Goal: Transaction & Acquisition: Purchase product/service

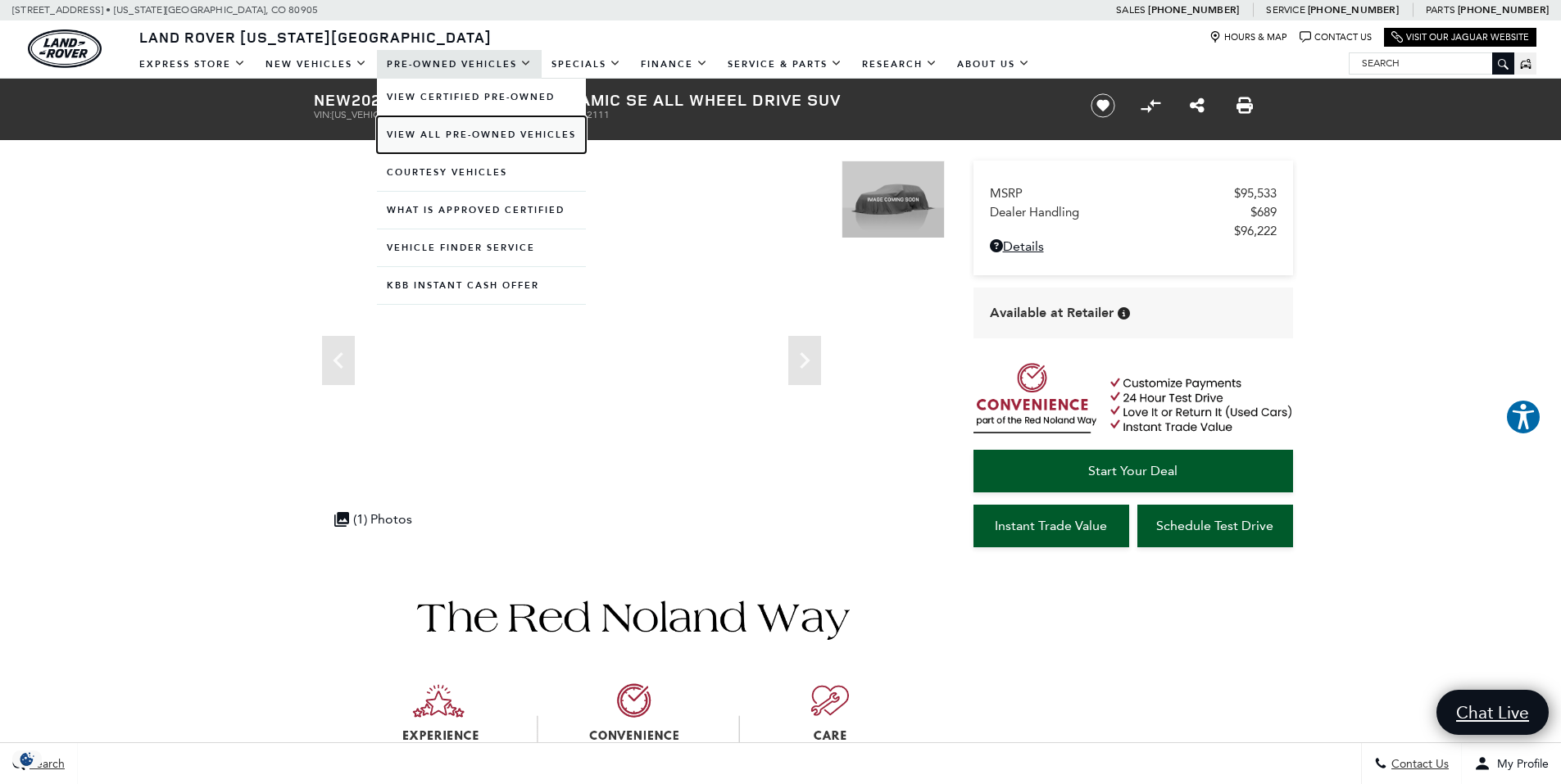
click at [453, 134] on link "View All Pre-Owned Vehicles" at bounding box center [481, 135] width 209 height 37
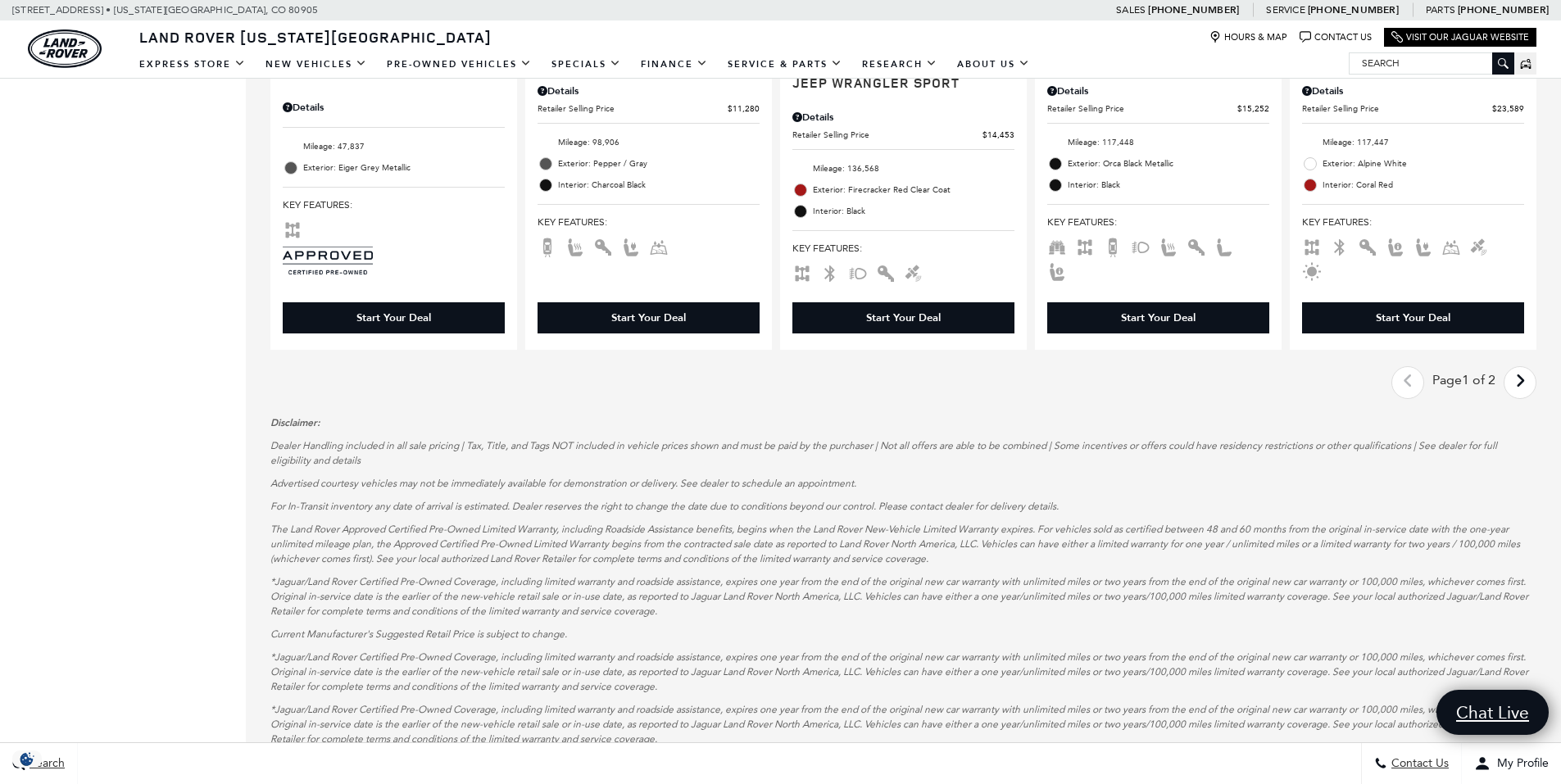
scroll to position [2538, 0]
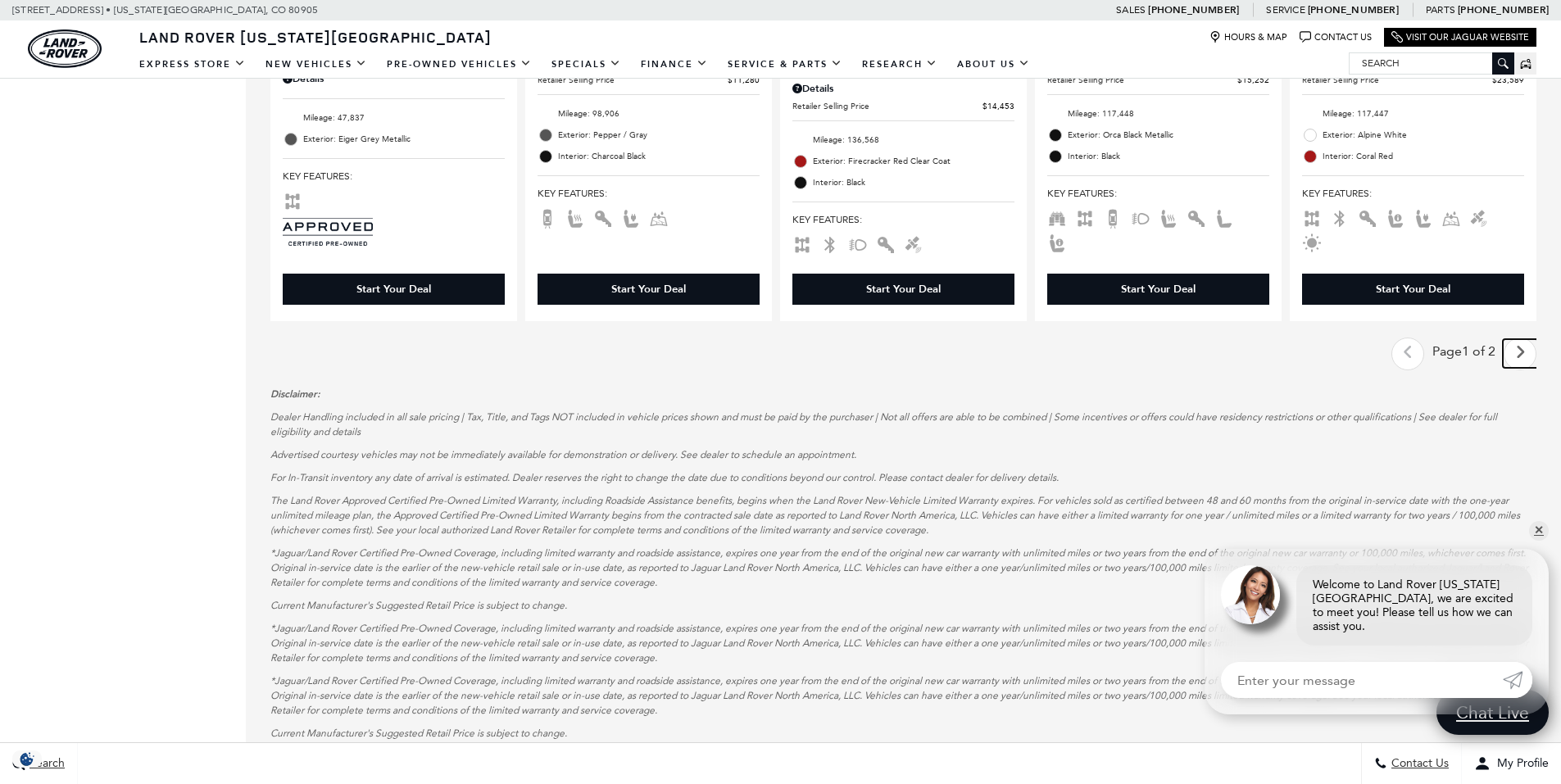
click at [1526, 339] on icon "next page" at bounding box center [1520, 352] width 11 height 26
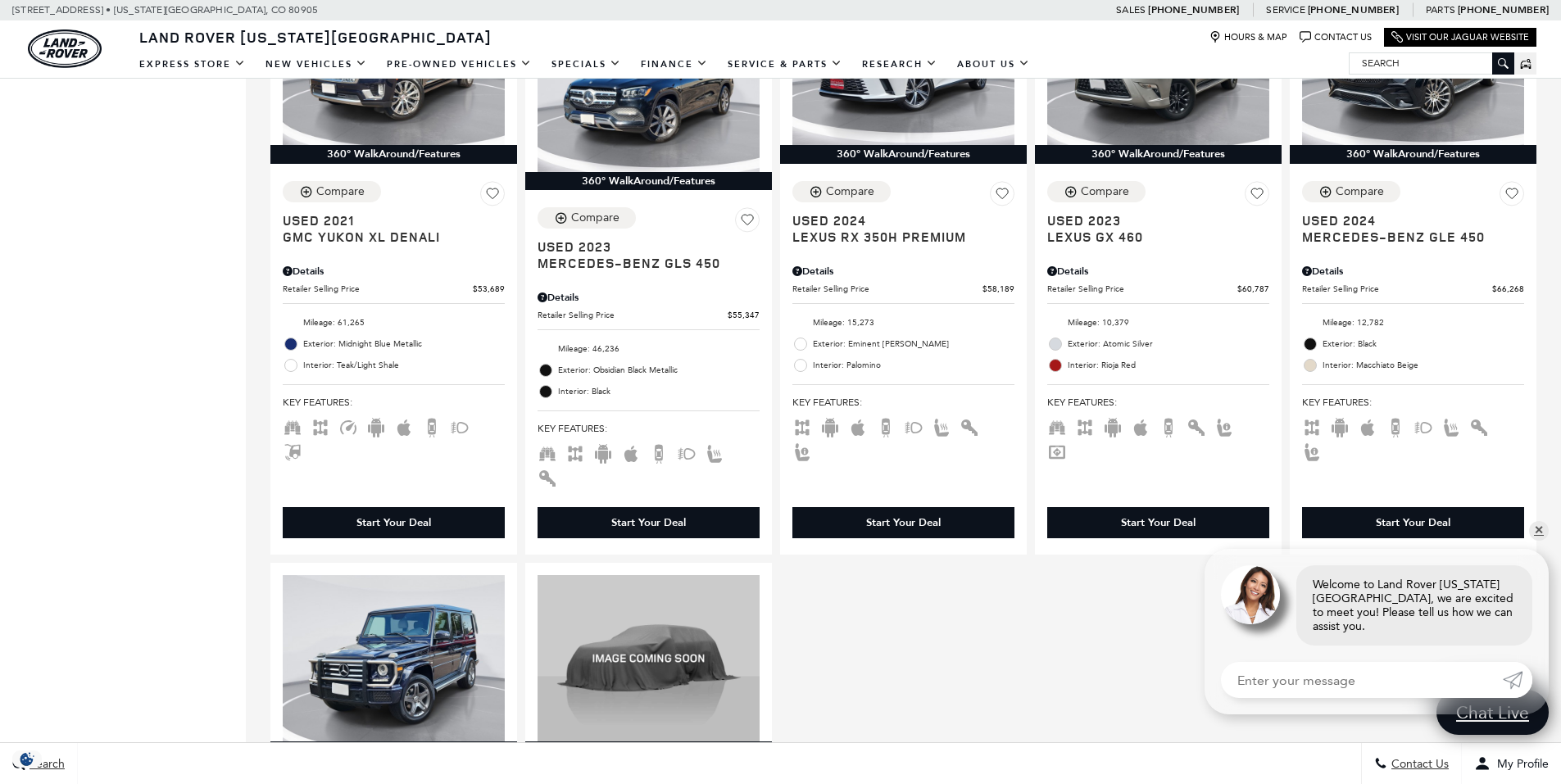
scroll to position [1883, 0]
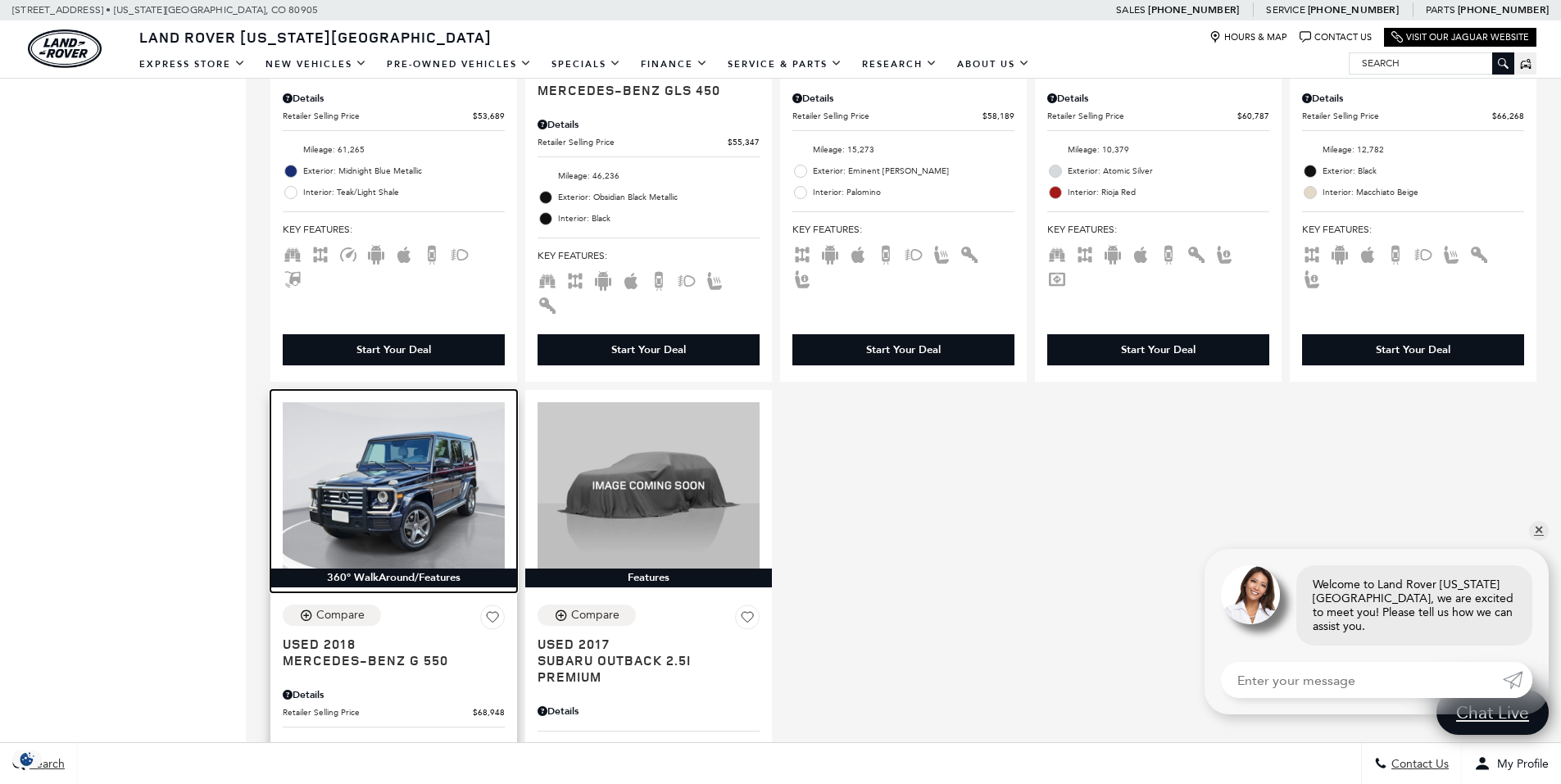
click at [366, 415] on img at bounding box center [394, 485] width 222 height 166
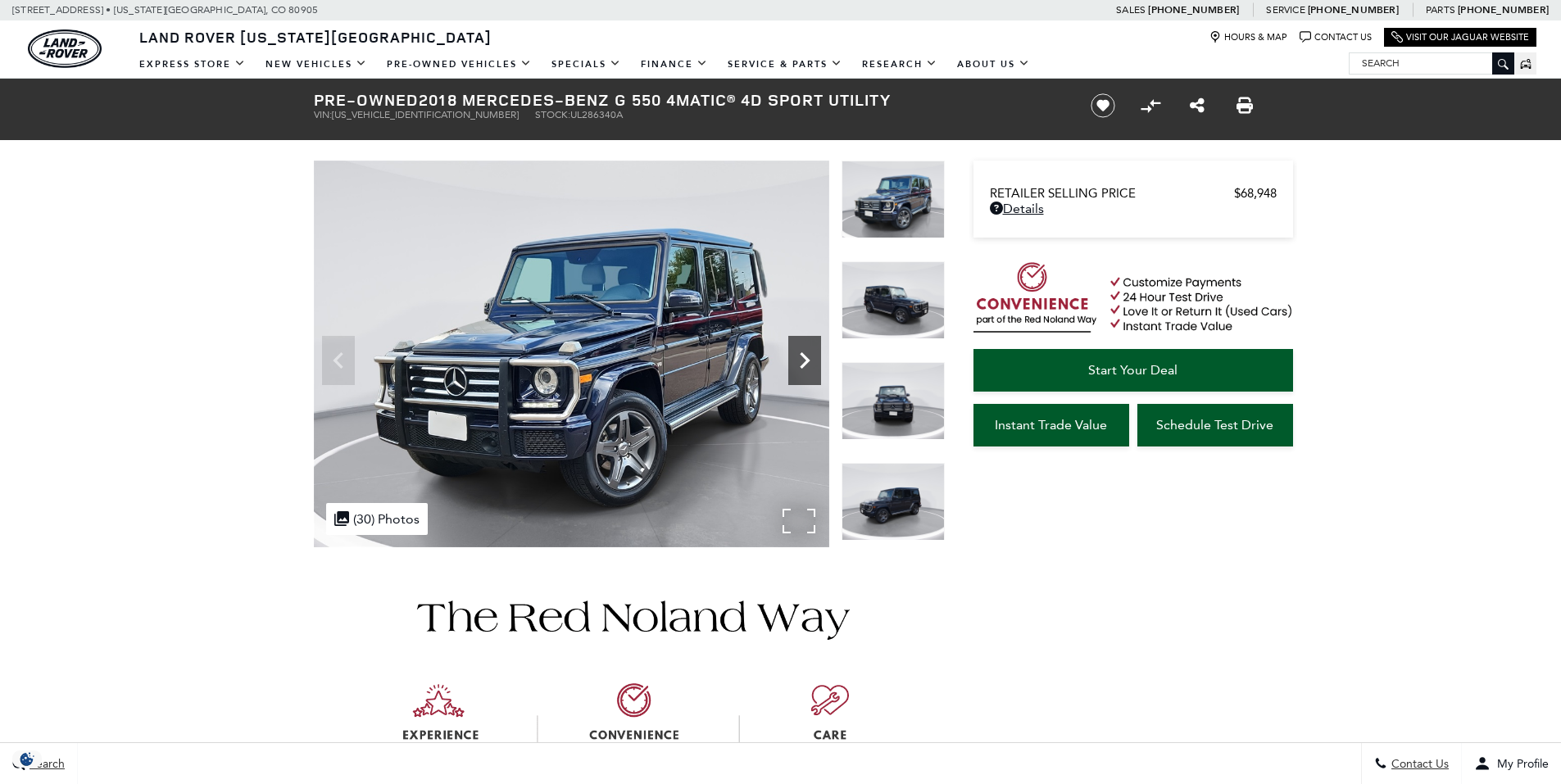
click at [805, 357] on icon "Next" at bounding box center [805, 360] width 10 height 17
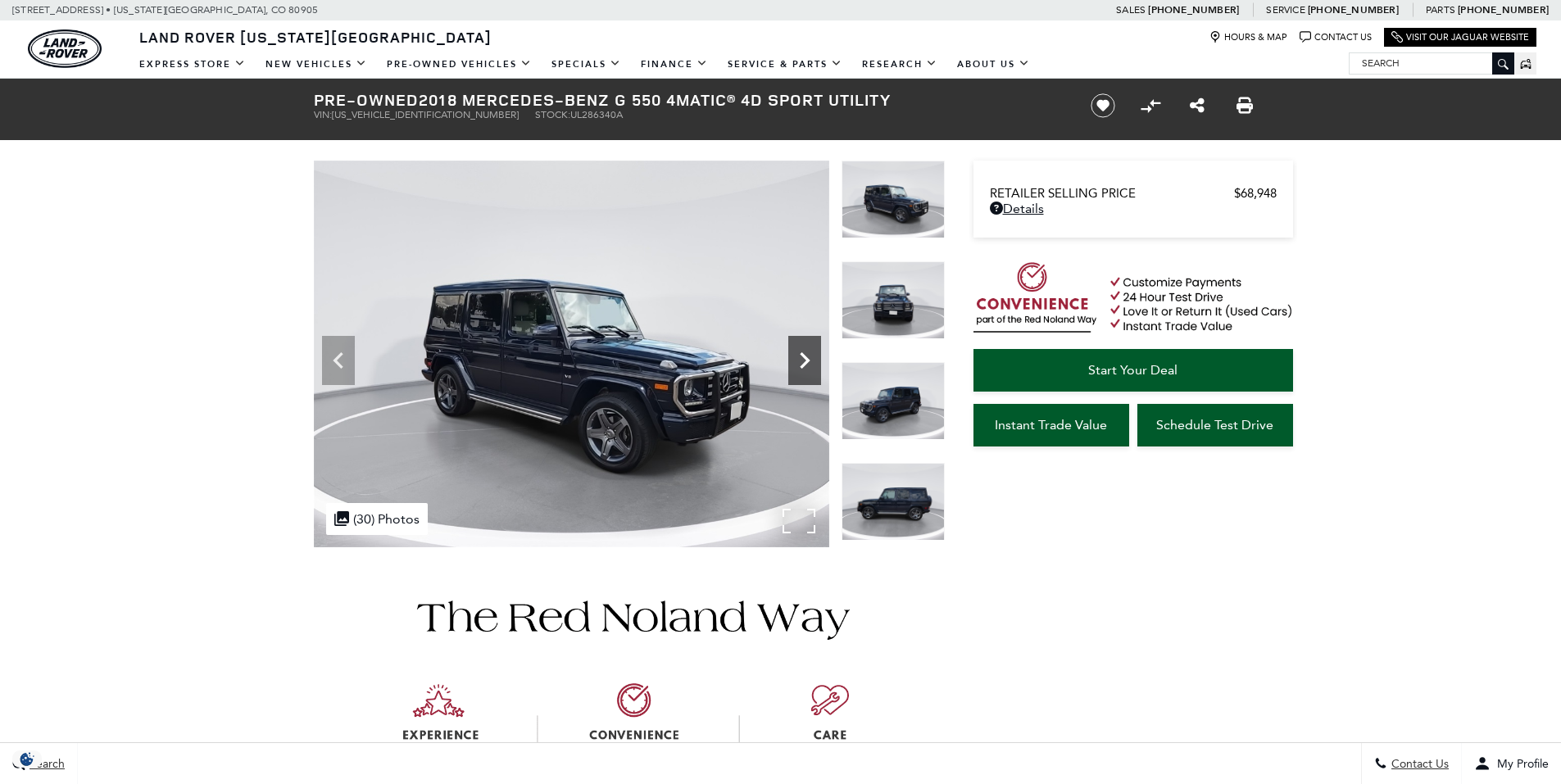
click at [802, 358] on icon "Next" at bounding box center [805, 361] width 33 height 33
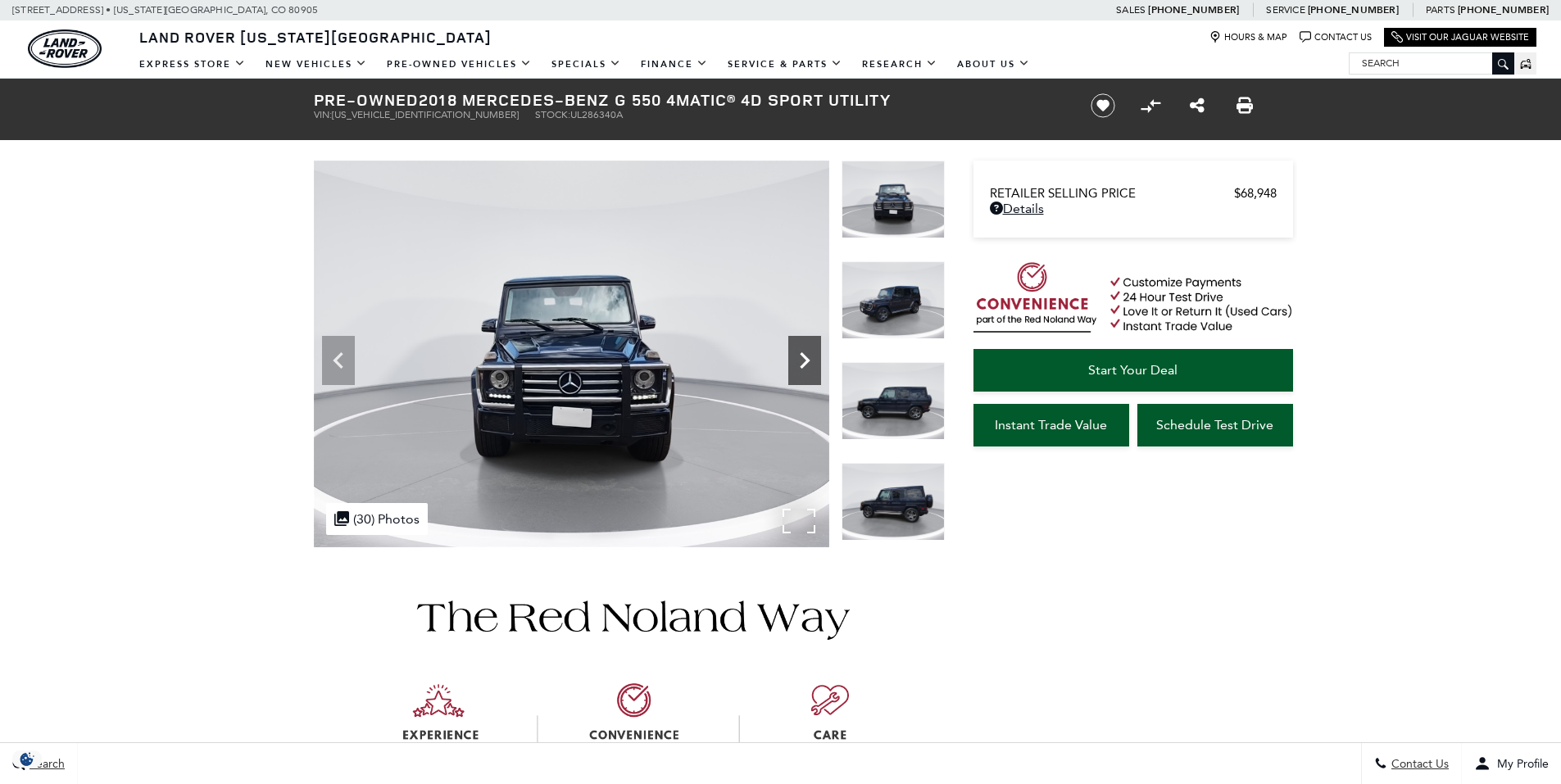
click at [802, 358] on icon "Next" at bounding box center [805, 361] width 33 height 33
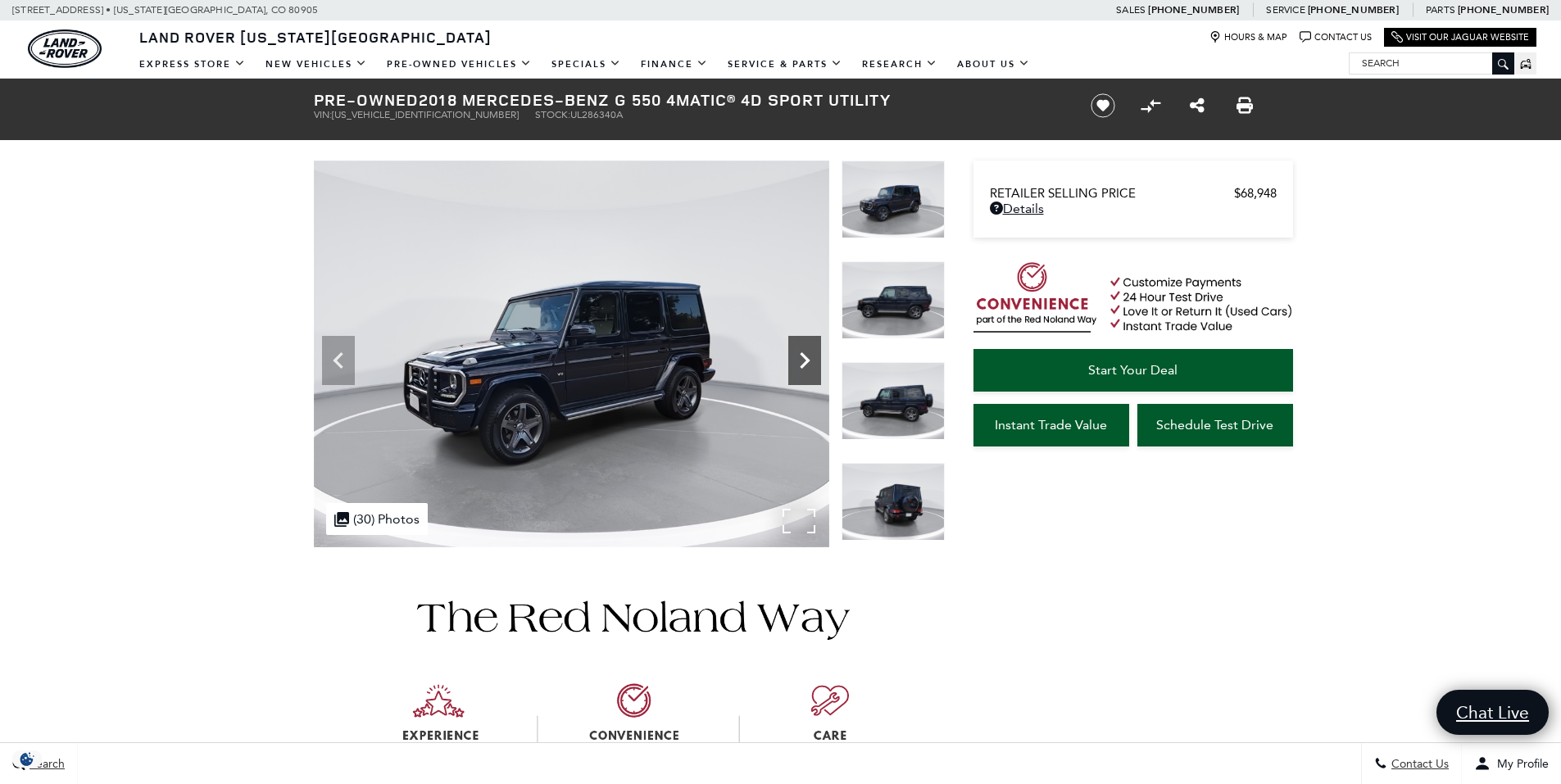
click at [802, 358] on icon "Next" at bounding box center [805, 361] width 33 height 33
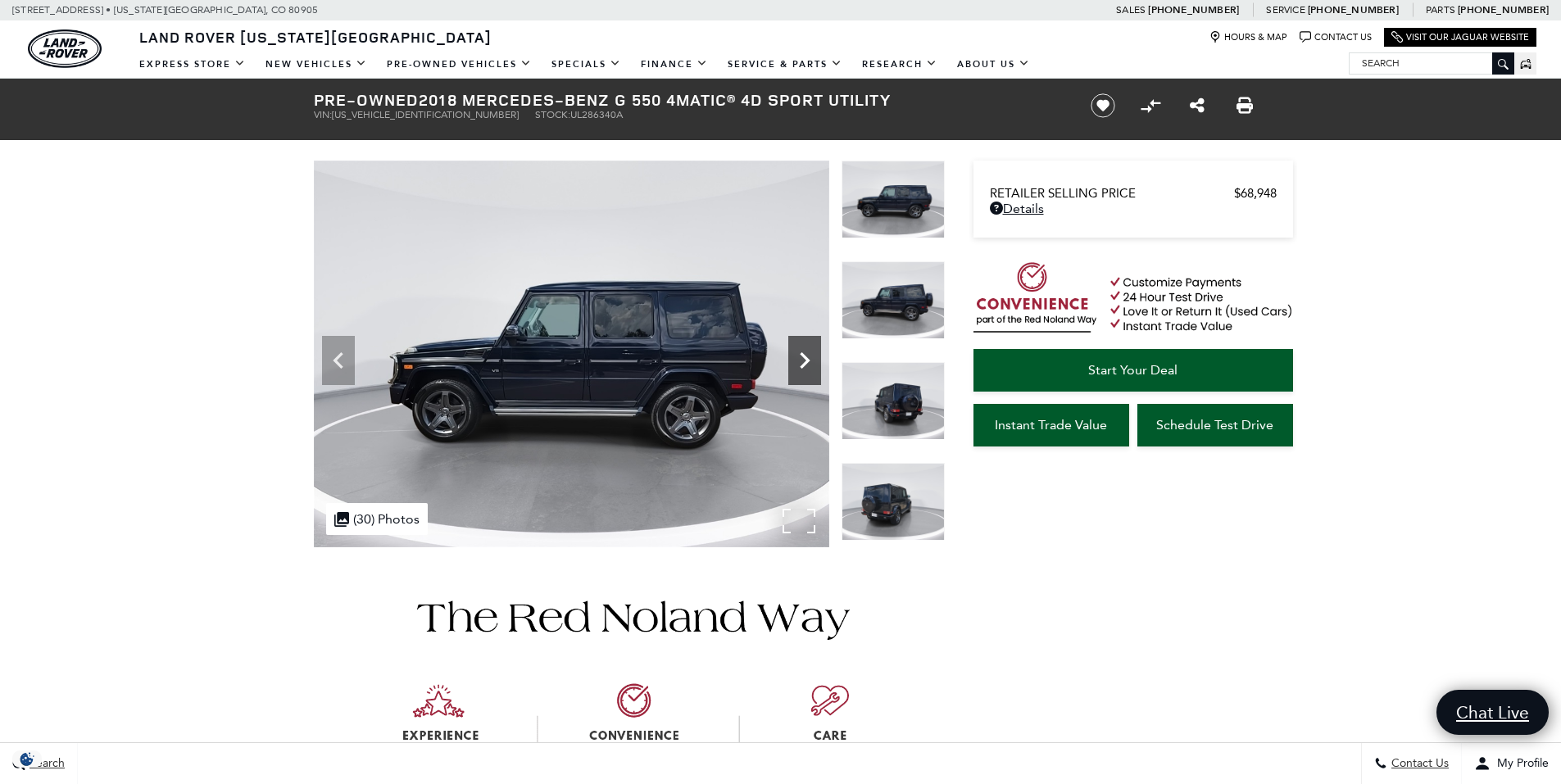
click at [804, 359] on icon "Next" at bounding box center [805, 361] width 33 height 33
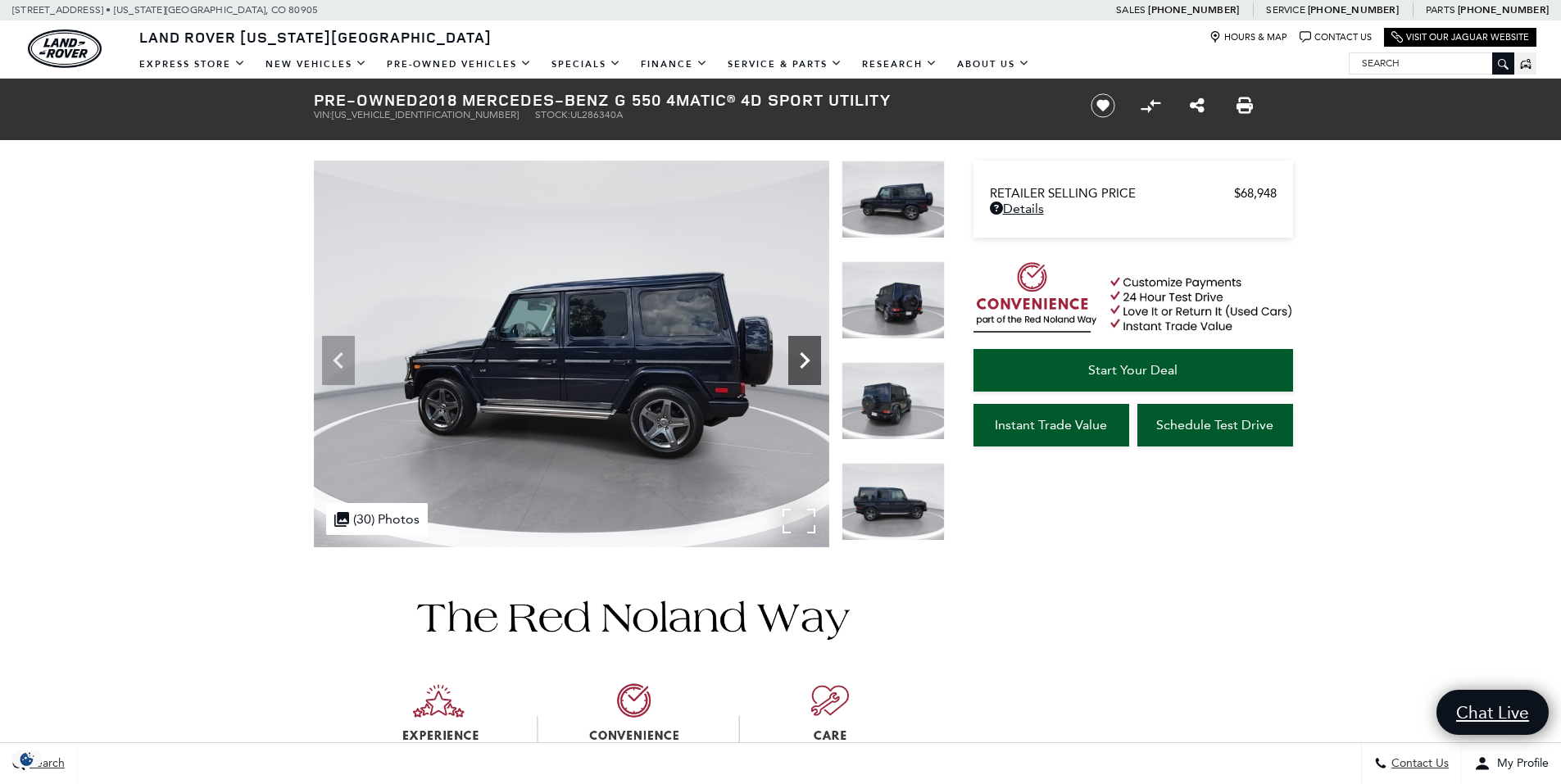
click at [804, 359] on icon "Next" at bounding box center [805, 361] width 33 height 33
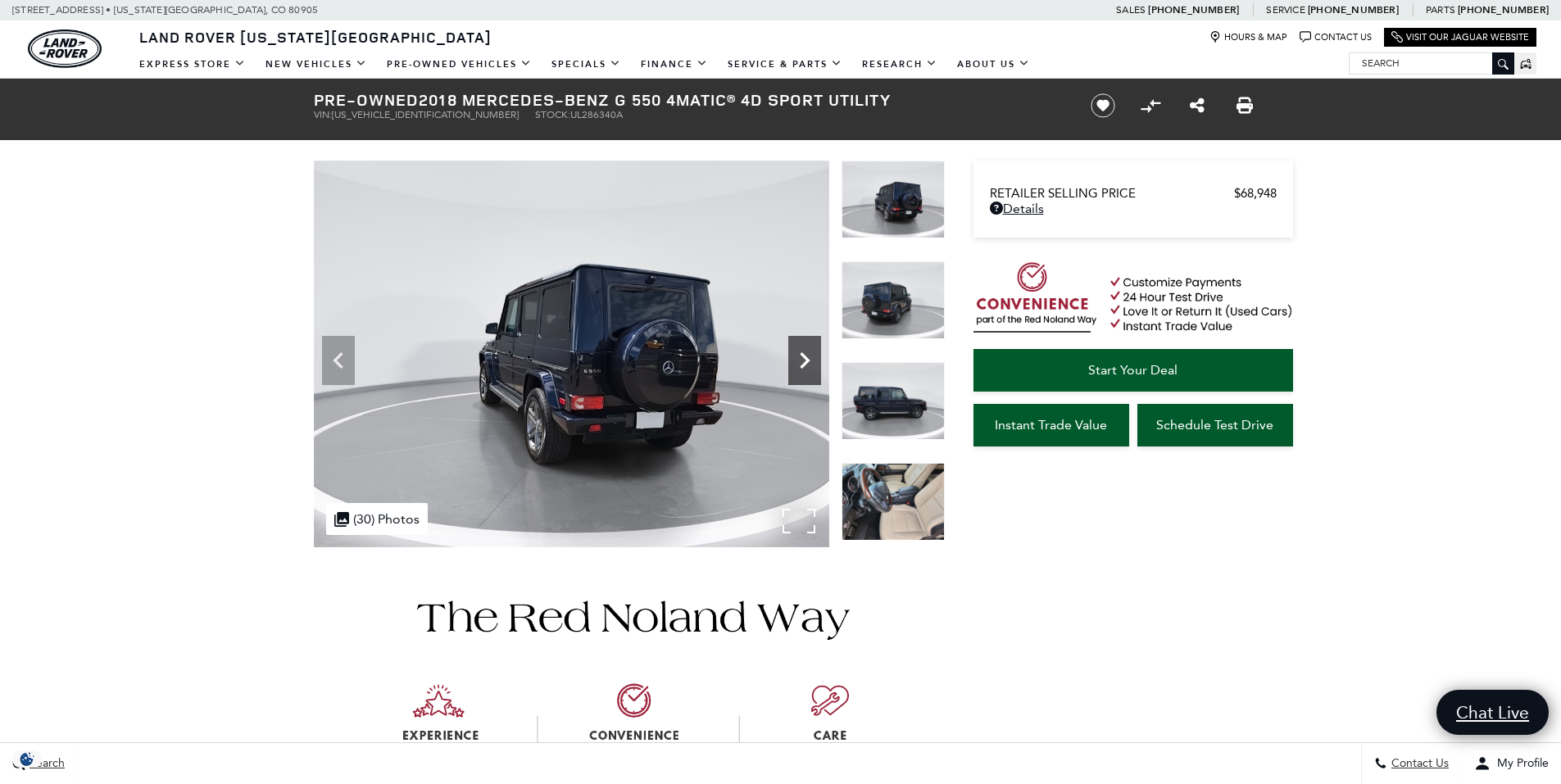
click at [802, 359] on icon "Next" at bounding box center [805, 361] width 33 height 33
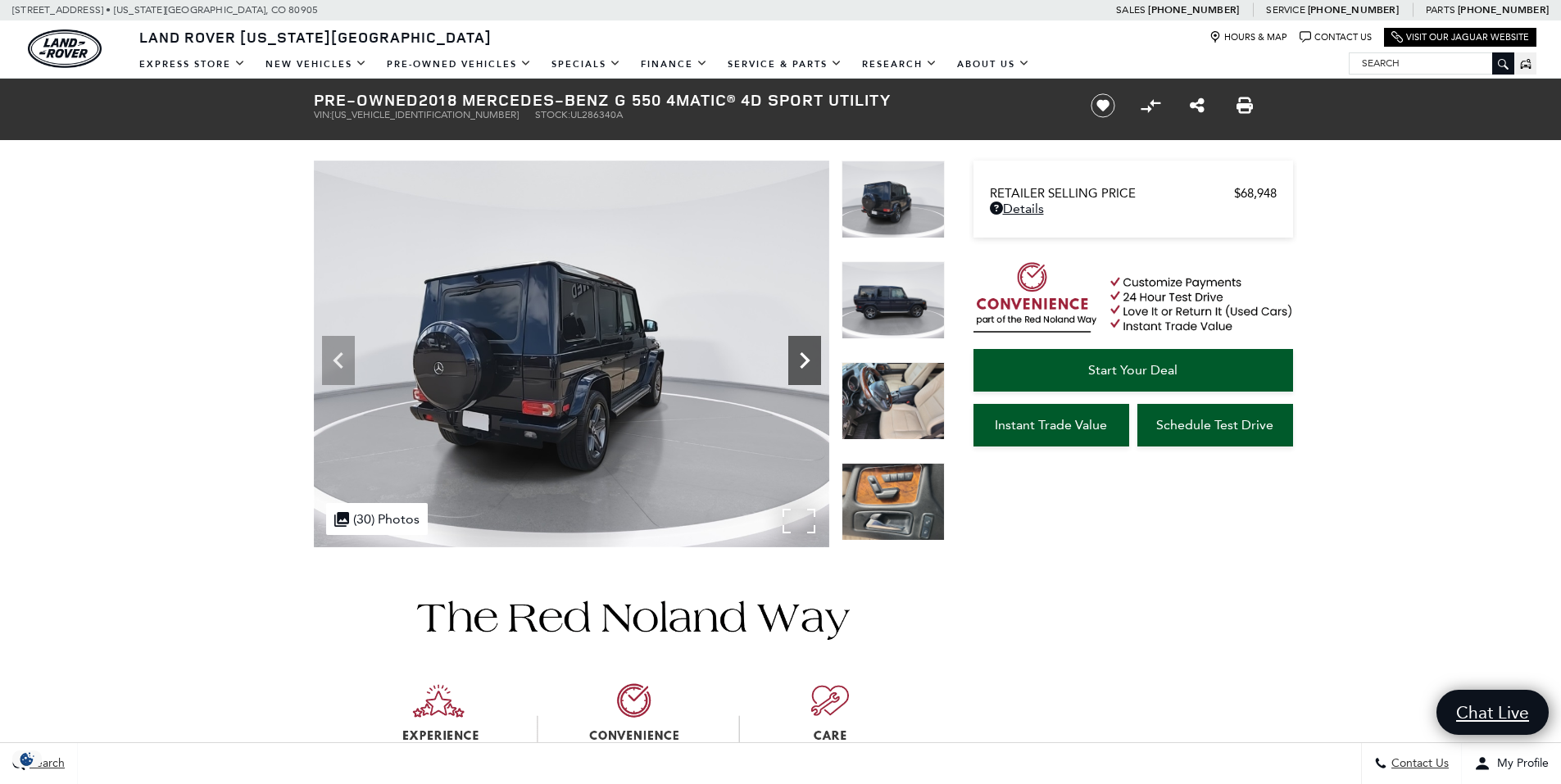
click at [801, 360] on icon "Next" at bounding box center [805, 361] width 33 height 33
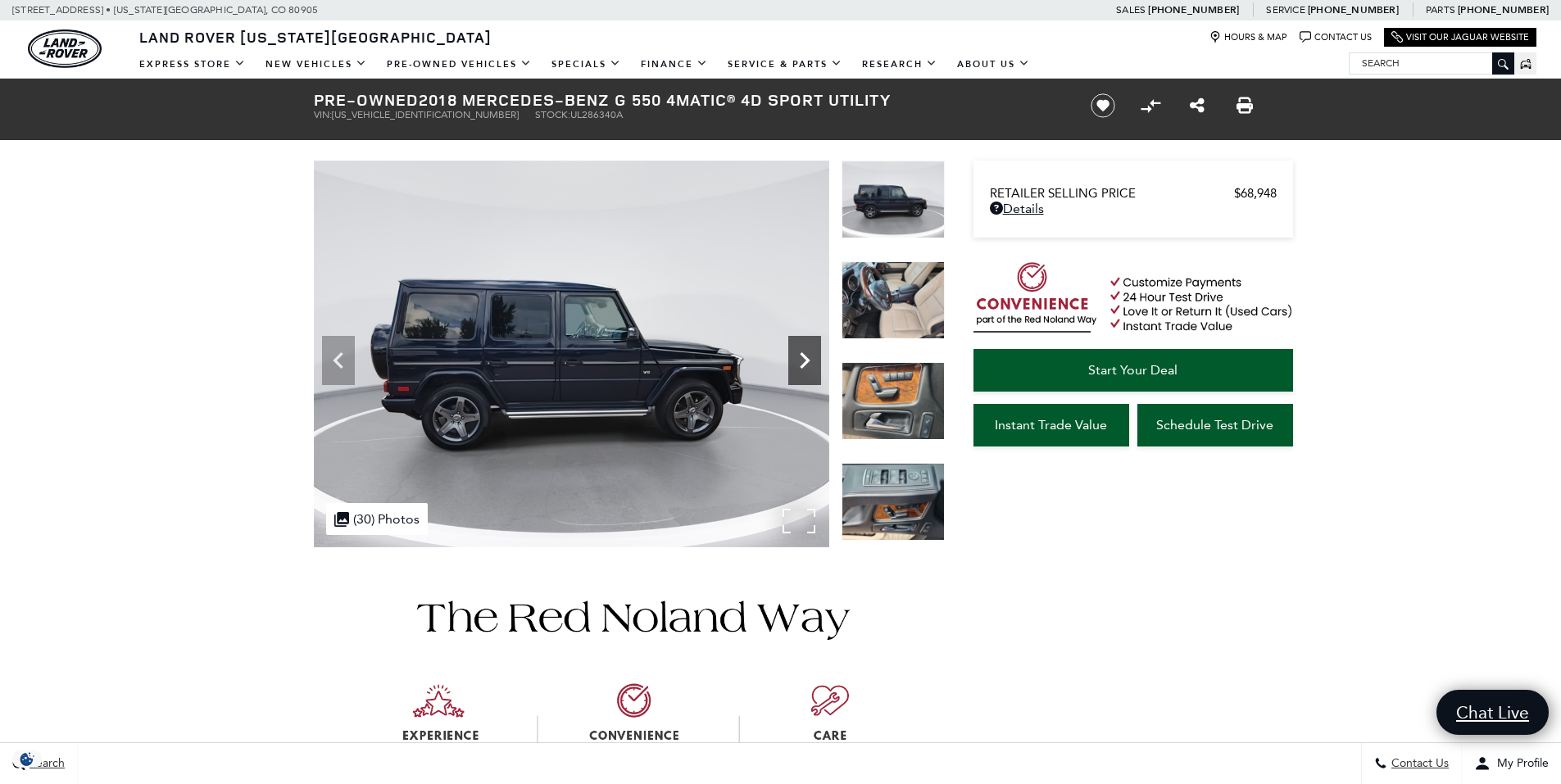
click at [801, 360] on icon "Next" at bounding box center [805, 361] width 33 height 33
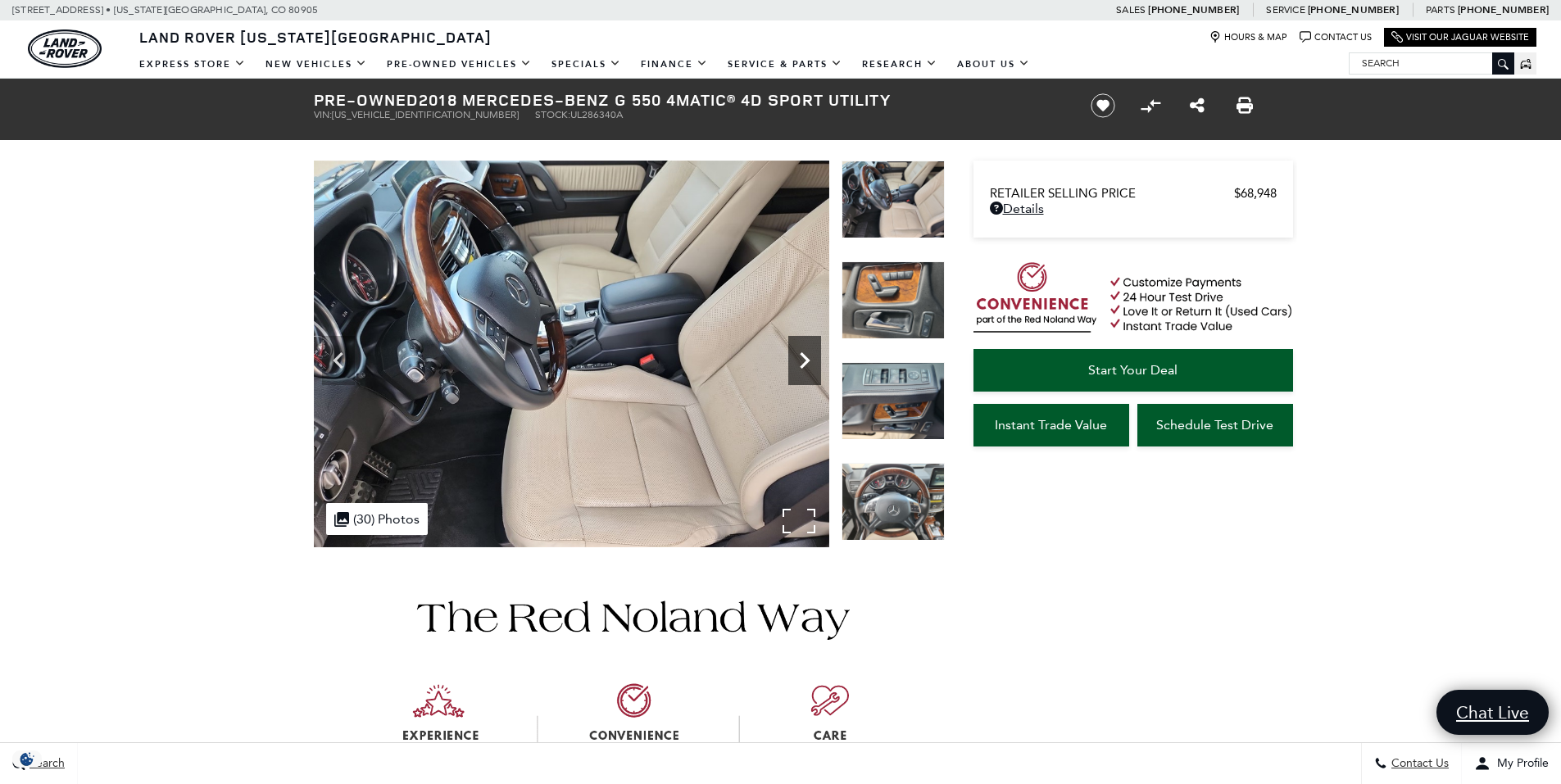
click at [801, 360] on icon "Next" at bounding box center [805, 361] width 33 height 33
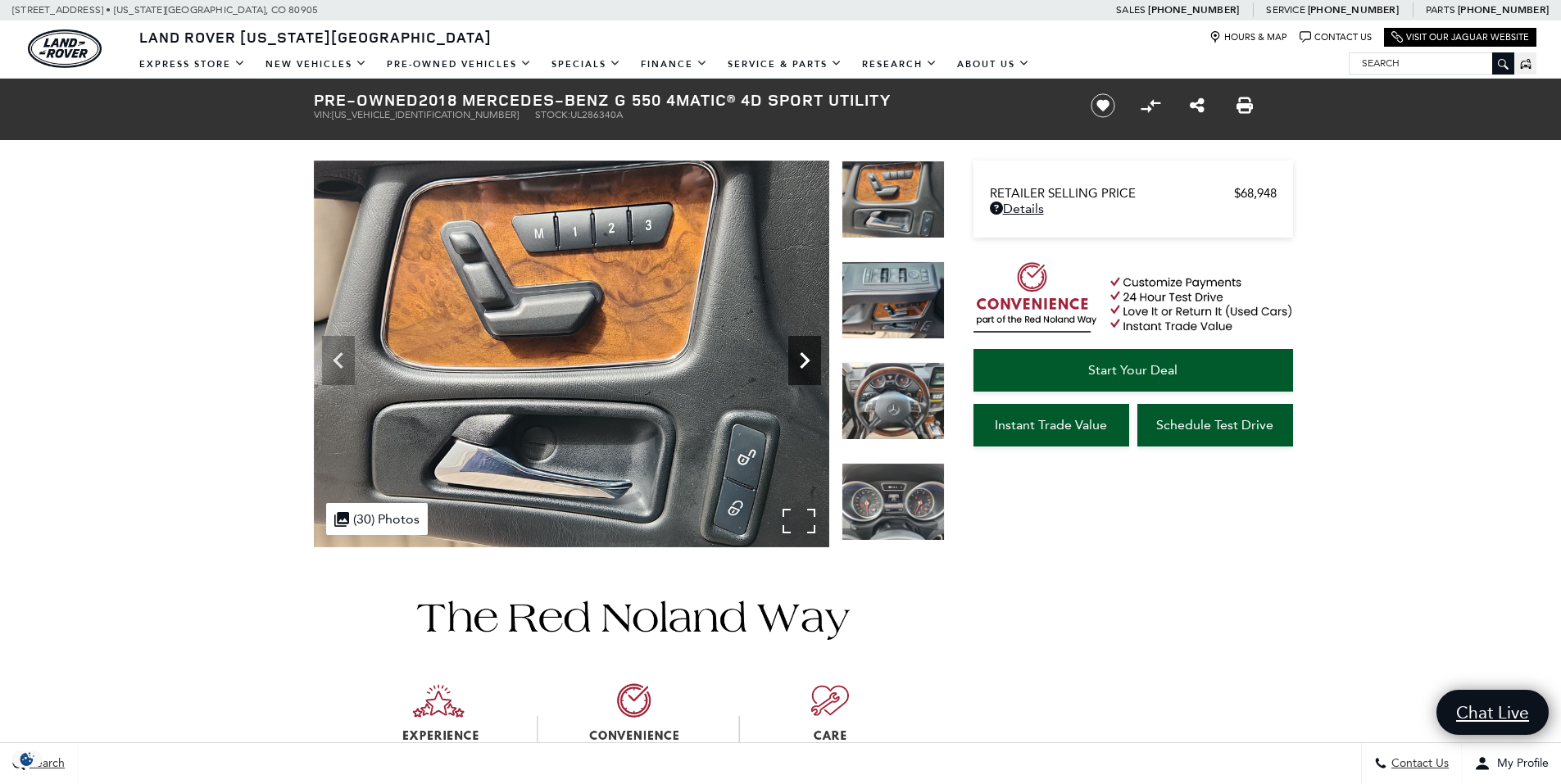
click at [801, 360] on icon "Next" at bounding box center [805, 361] width 33 height 33
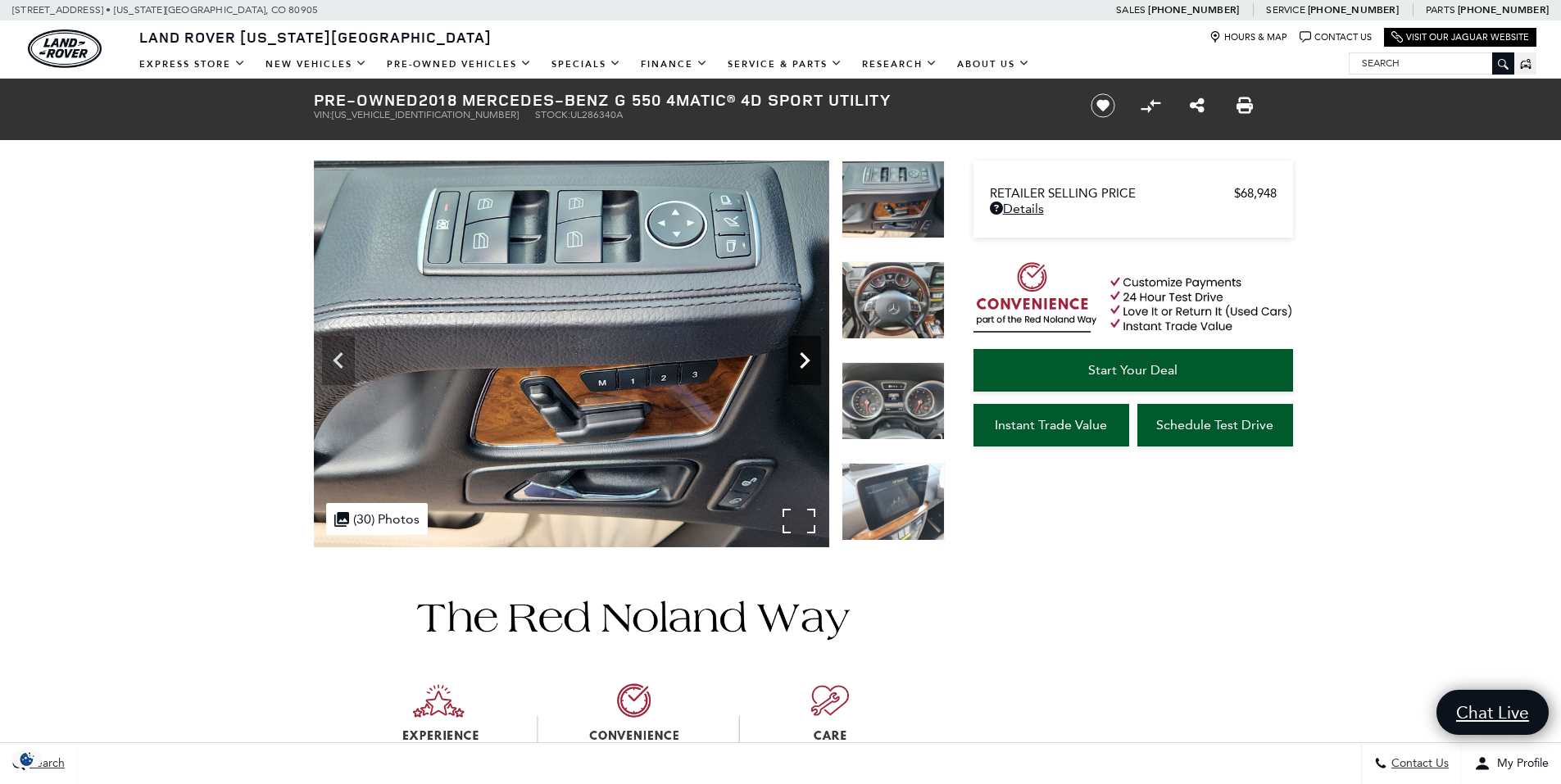
click at [805, 360] on icon "Next" at bounding box center [805, 361] width 33 height 33
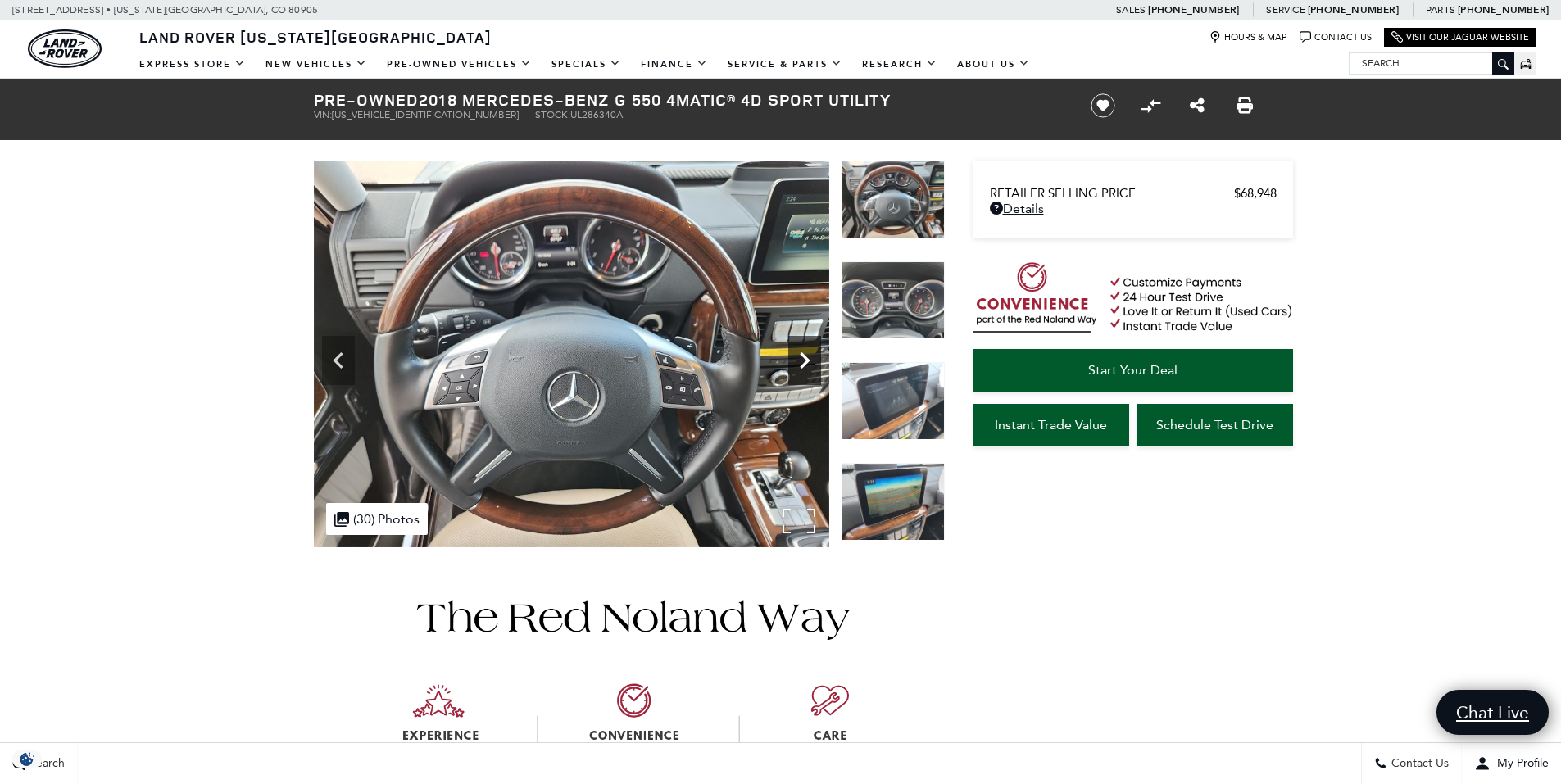
click at [805, 360] on icon "Next" at bounding box center [805, 361] width 33 height 33
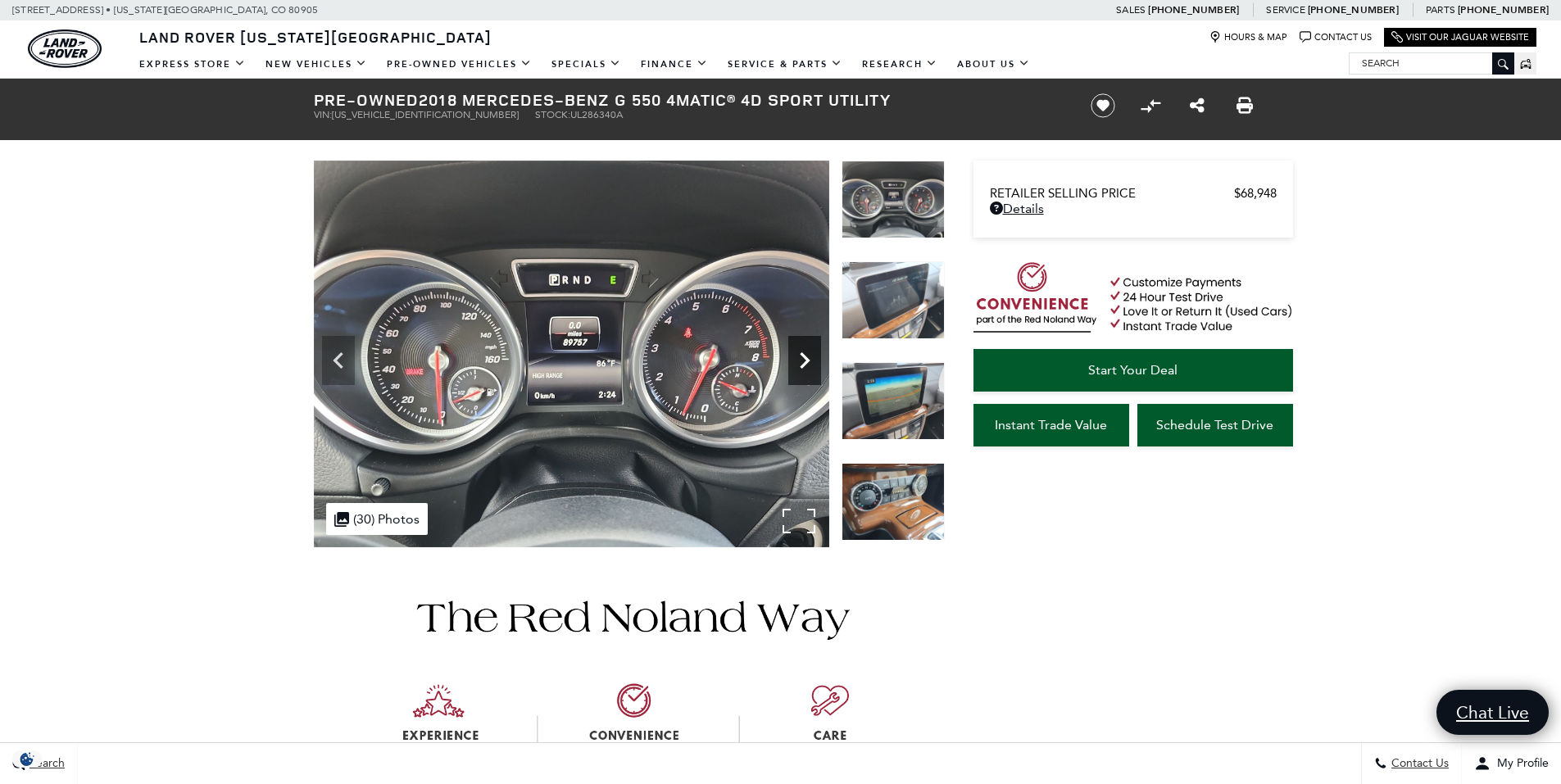
click at [805, 360] on icon "Next" at bounding box center [805, 361] width 33 height 33
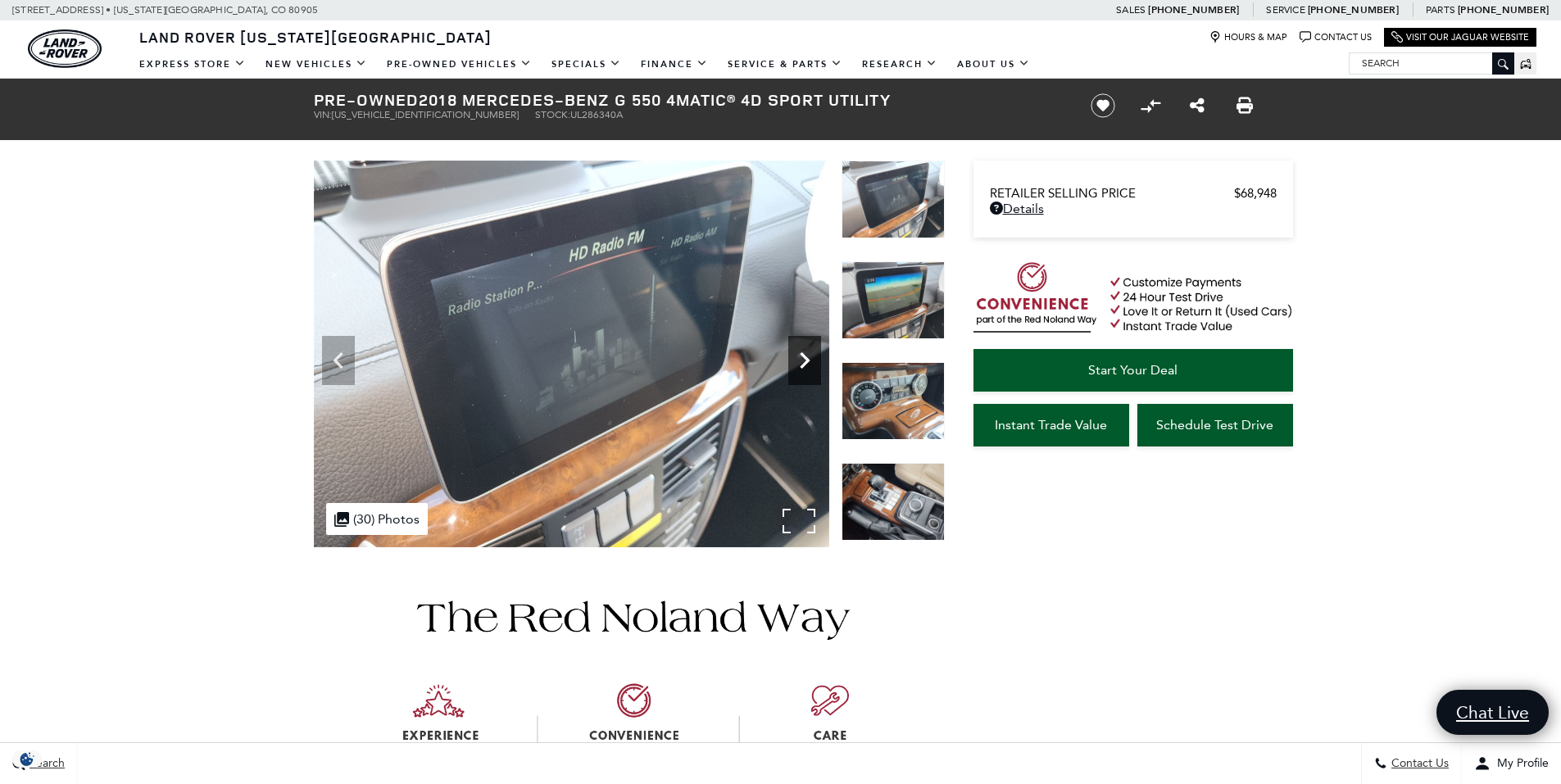
click at [805, 360] on icon "Next" at bounding box center [805, 361] width 33 height 33
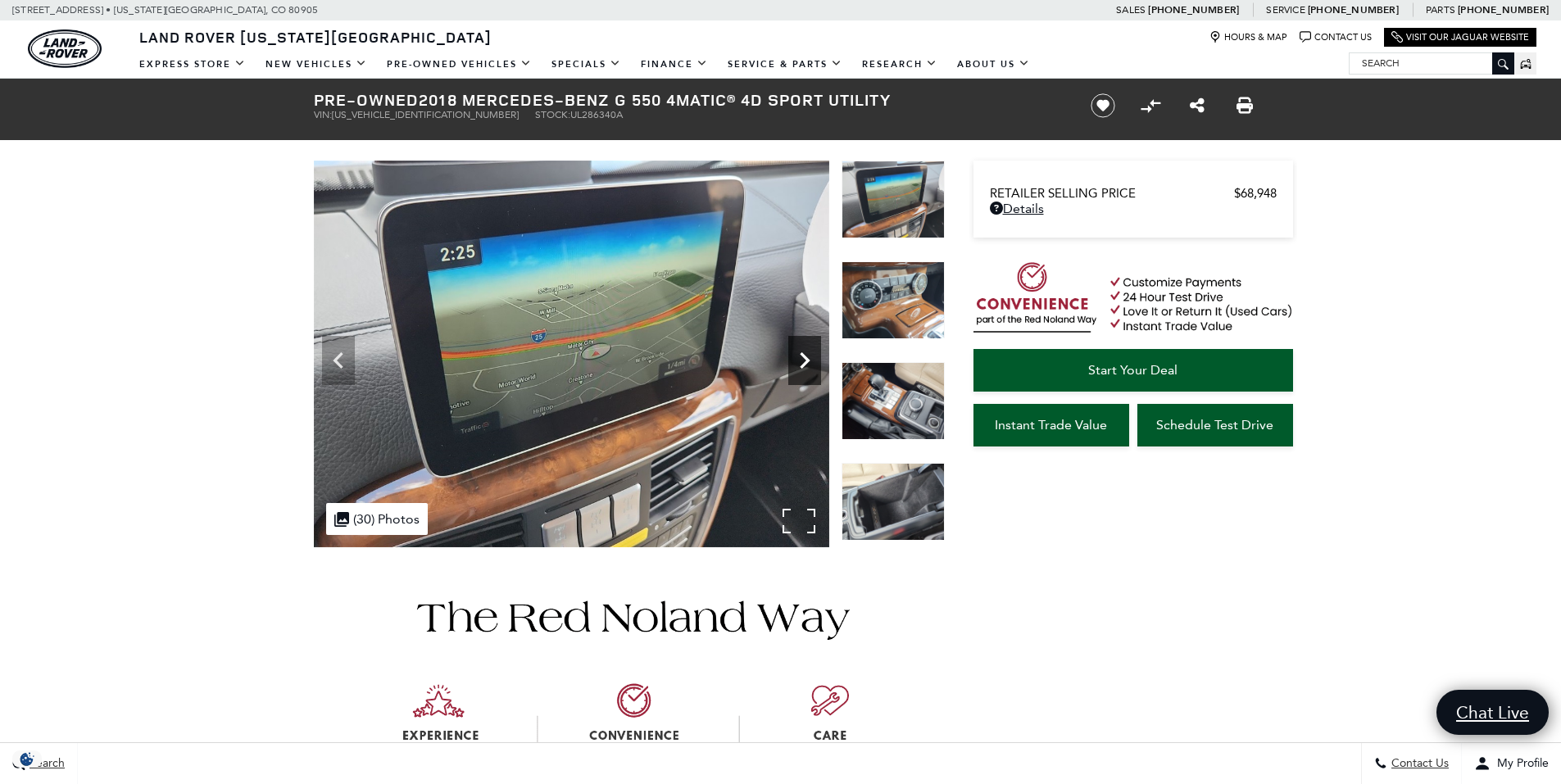
click at [805, 360] on icon "Next" at bounding box center [805, 361] width 33 height 33
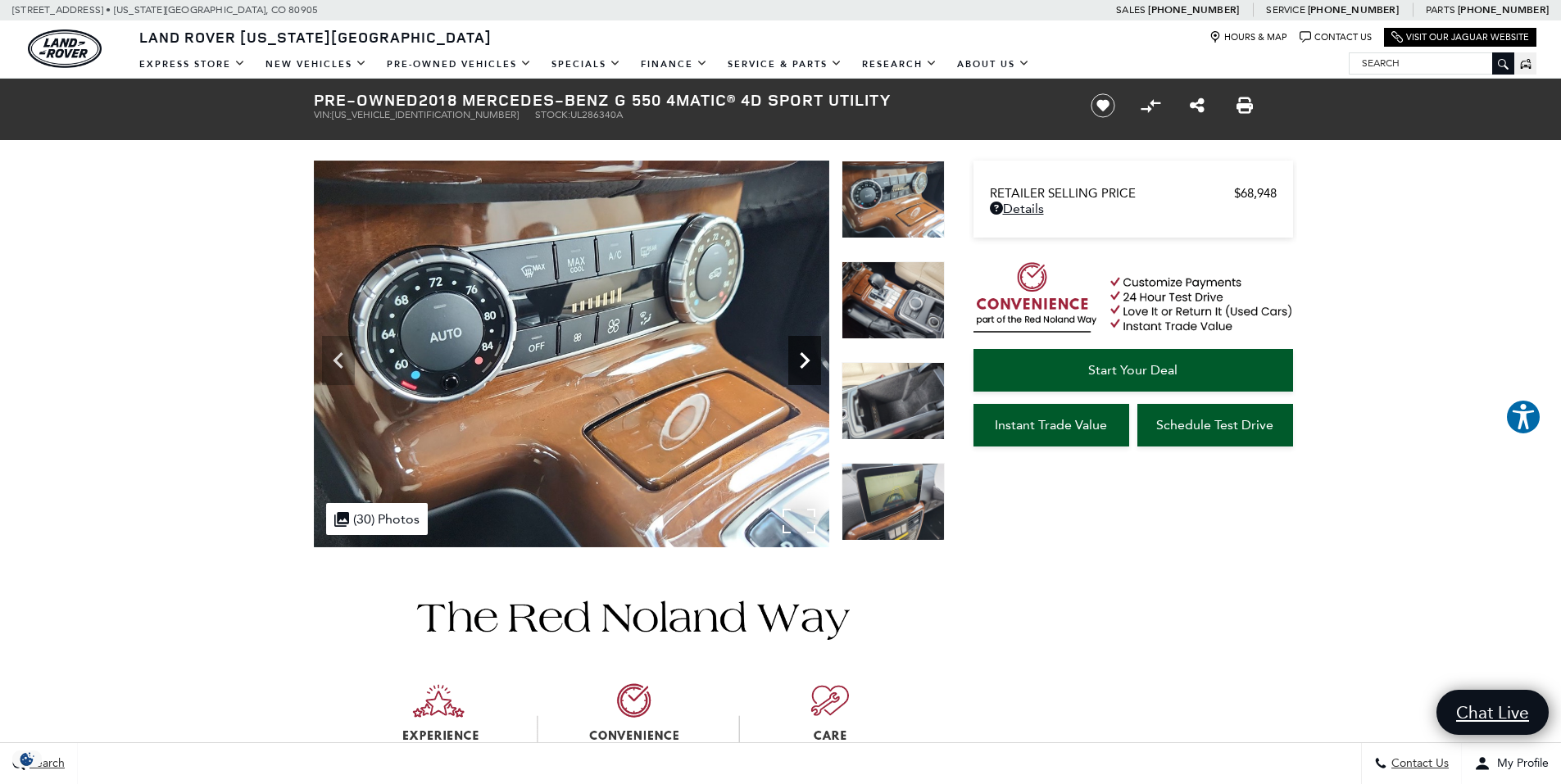
click at [805, 360] on icon "Next" at bounding box center [805, 361] width 33 height 33
